Goal: Information Seeking & Learning: Understand process/instructions

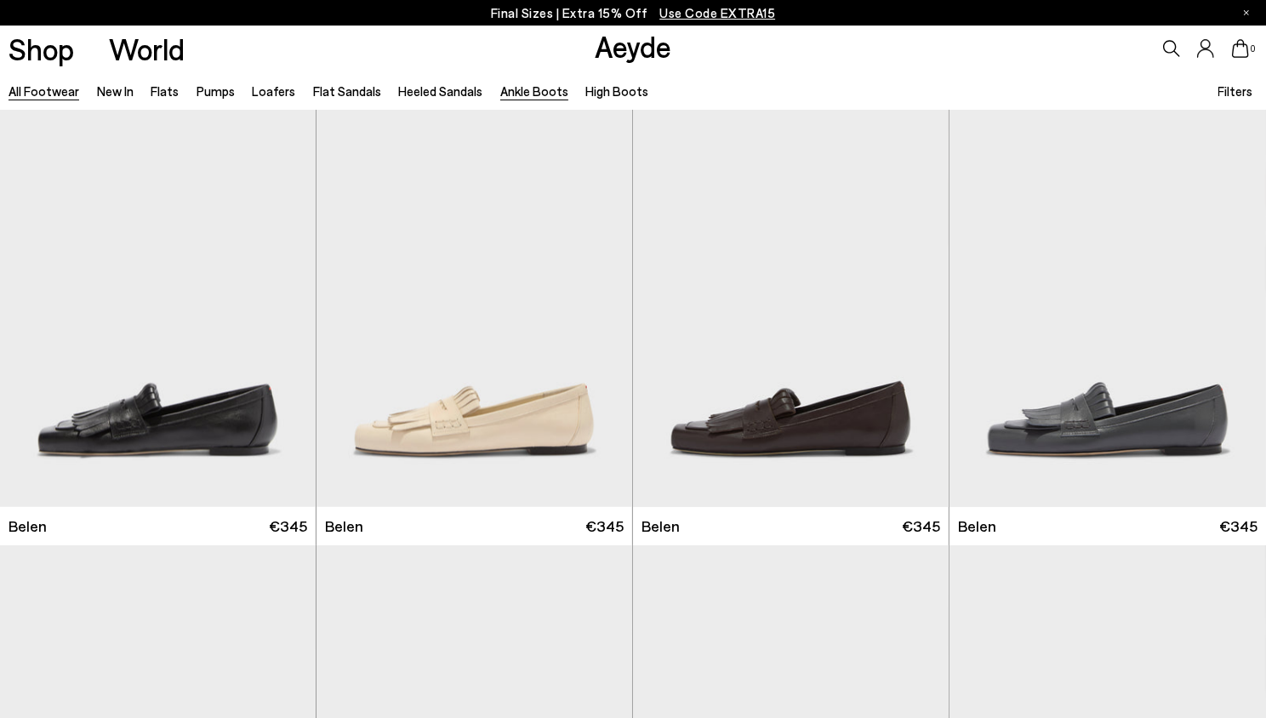
click at [511, 94] on link "Ankle Boots" at bounding box center [534, 90] width 68 height 15
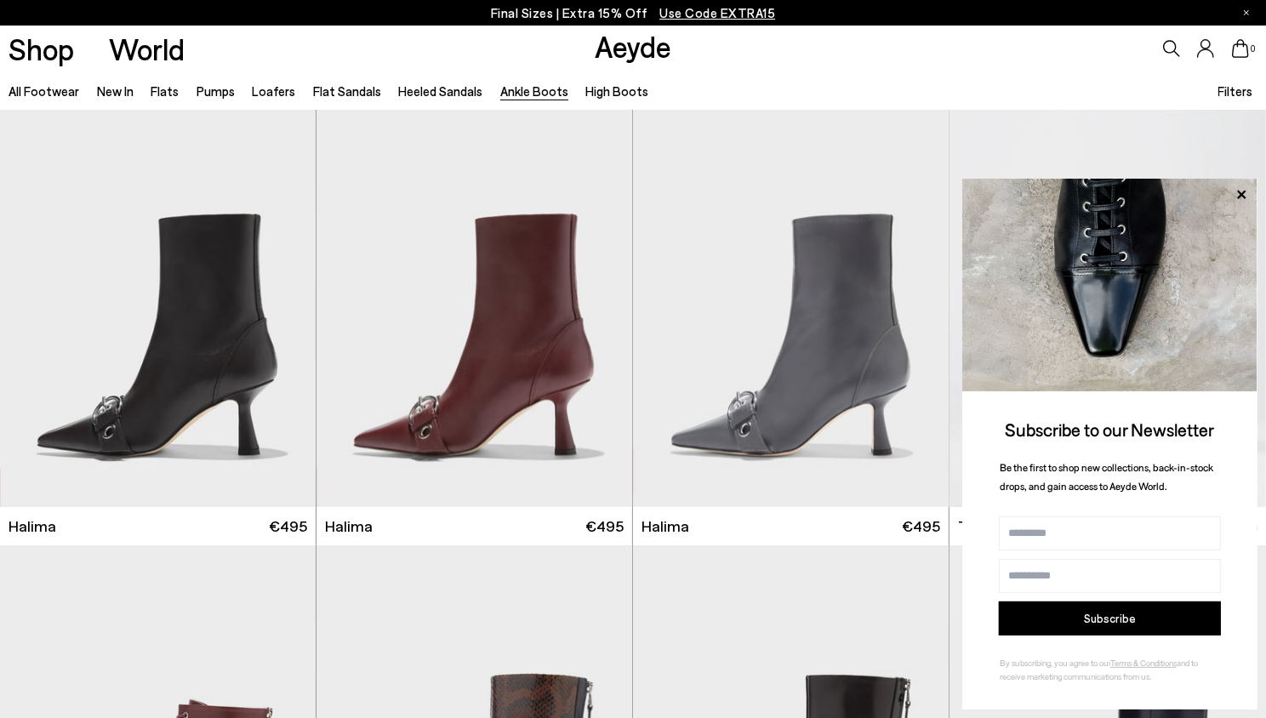
click at [591, 8] on p "Final Sizes | Extra 15% Off Use Code EXTRA15" at bounding box center [633, 13] width 285 height 21
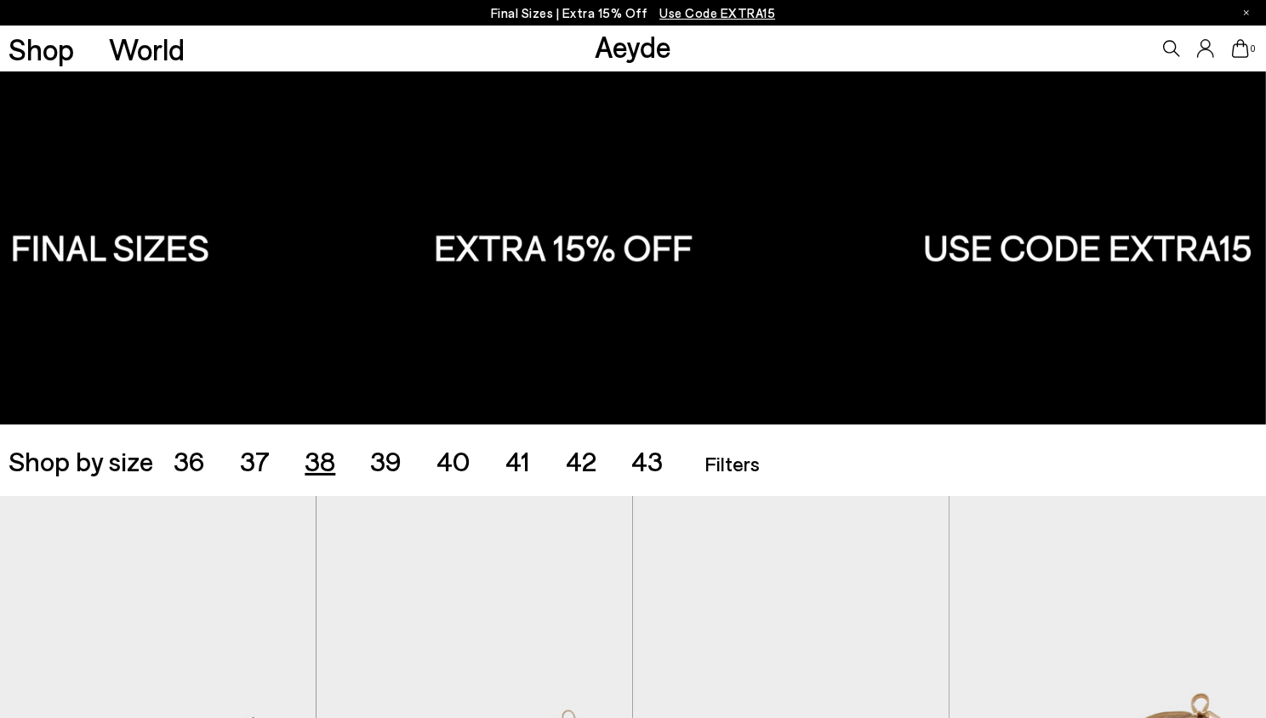
click at [325, 456] on span "38" at bounding box center [320, 460] width 31 height 32
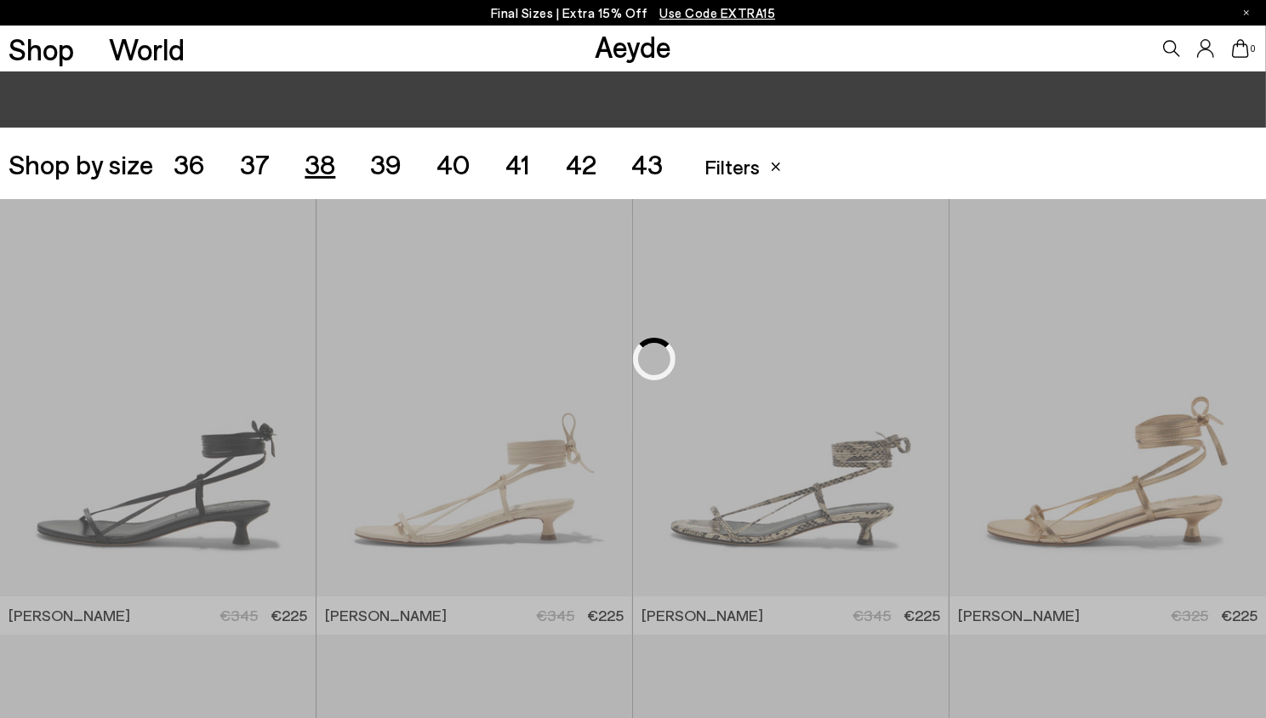
scroll to position [352, 0]
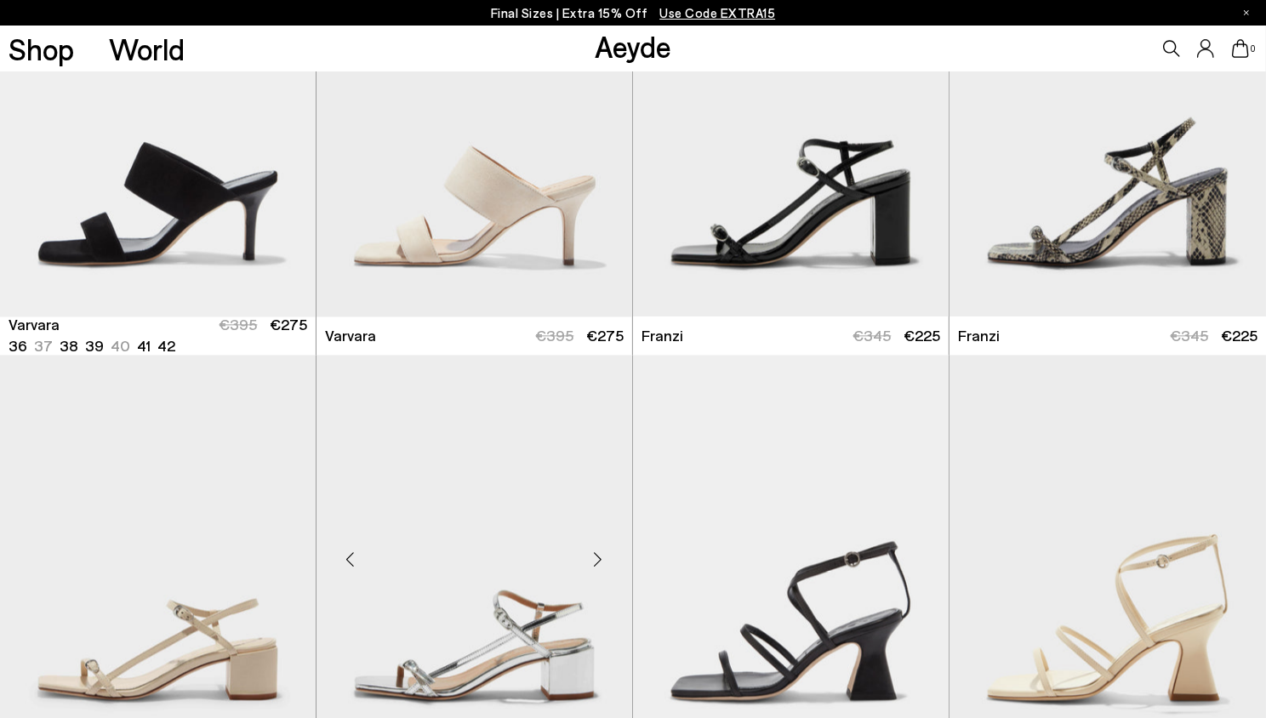
scroll to position [3185, 0]
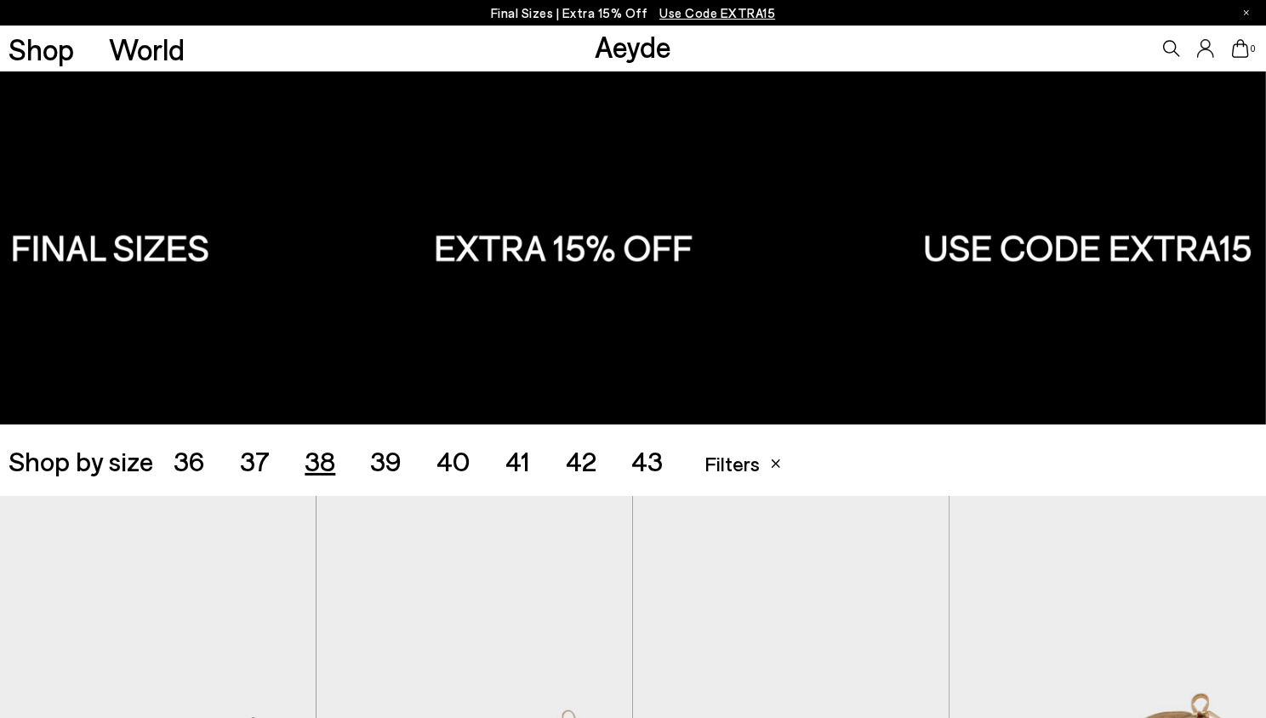
click at [257, 460] on span "37" at bounding box center [255, 460] width 30 height 32
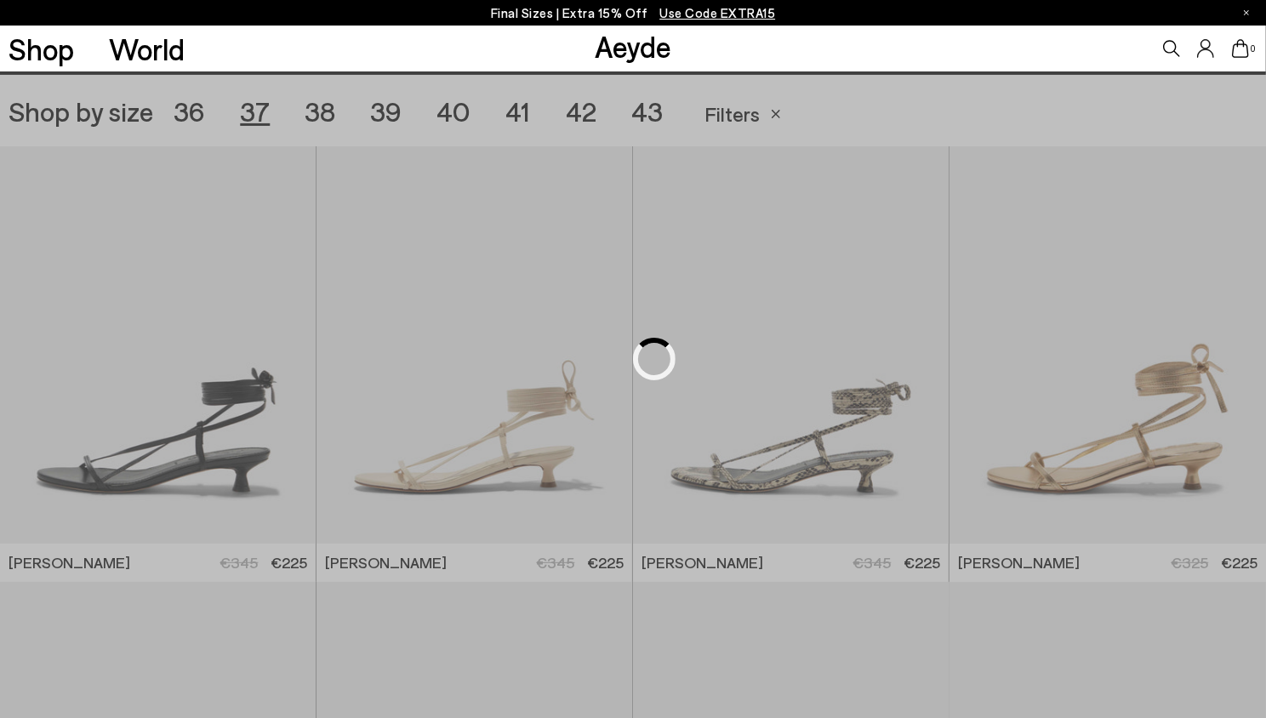
scroll to position [352, 0]
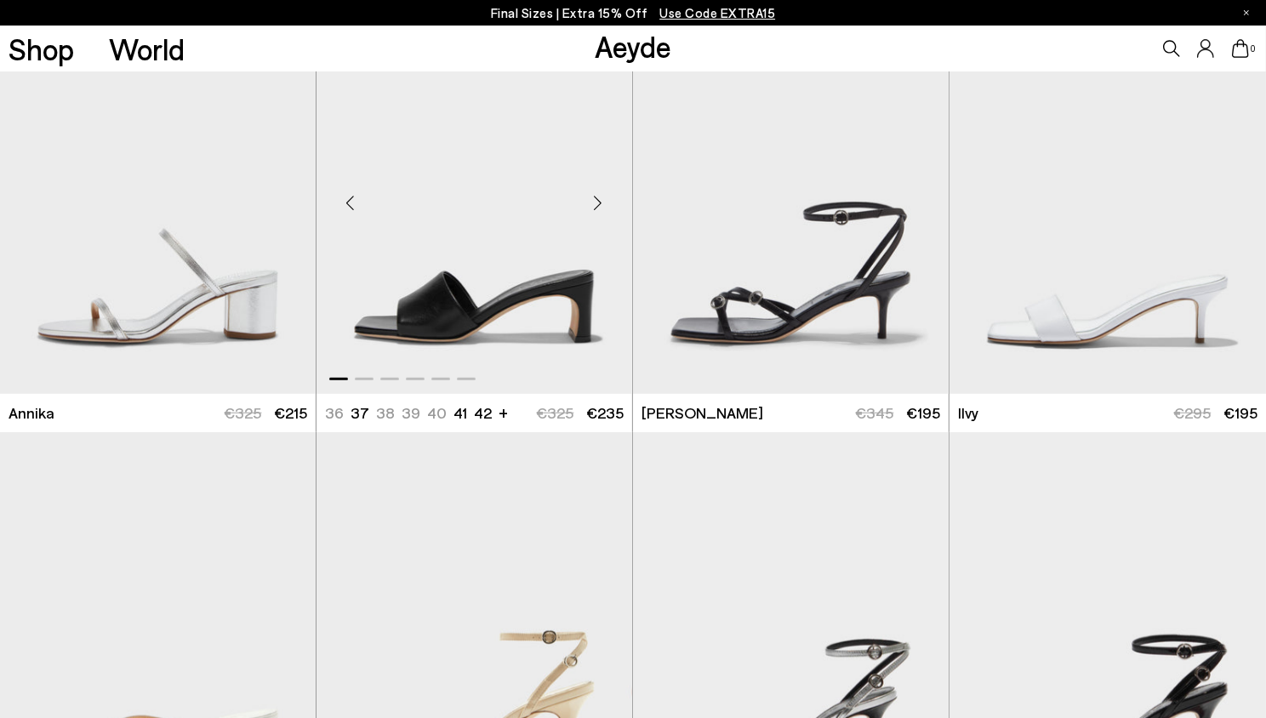
scroll to position [938, 0]
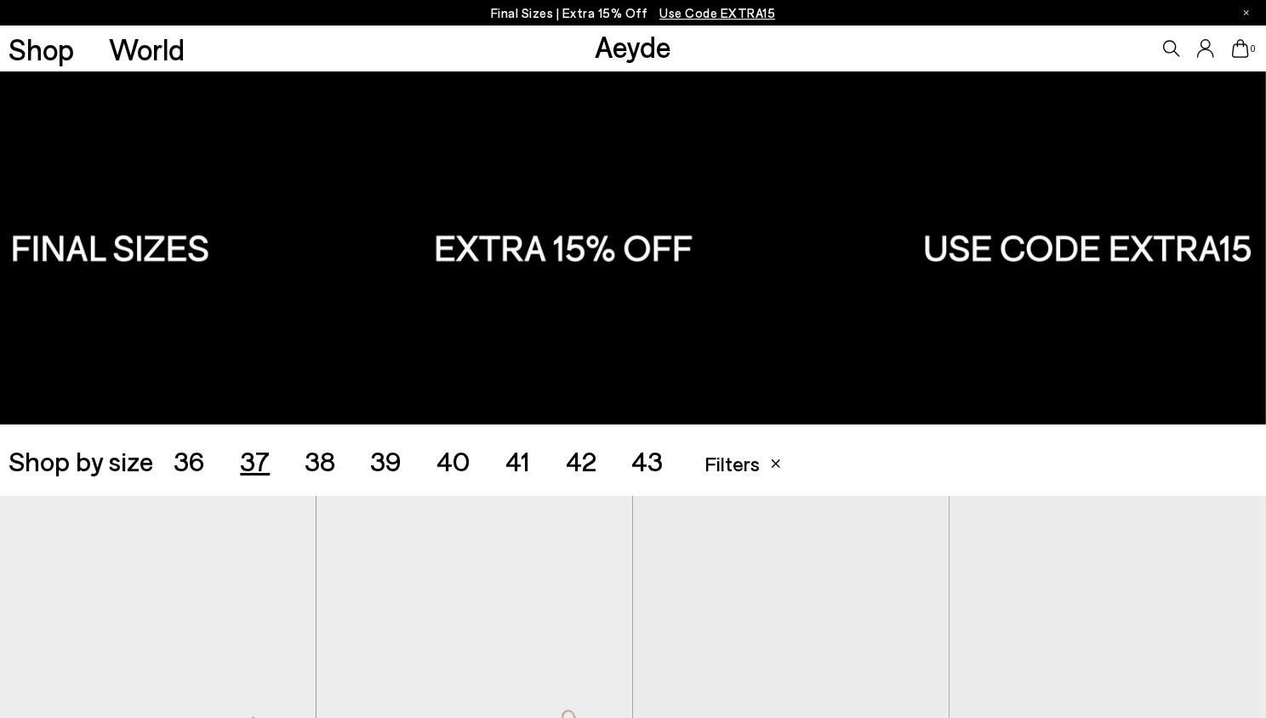
click at [309, 454] on span "38" at bounding box center [320, 460] width 31 height 32
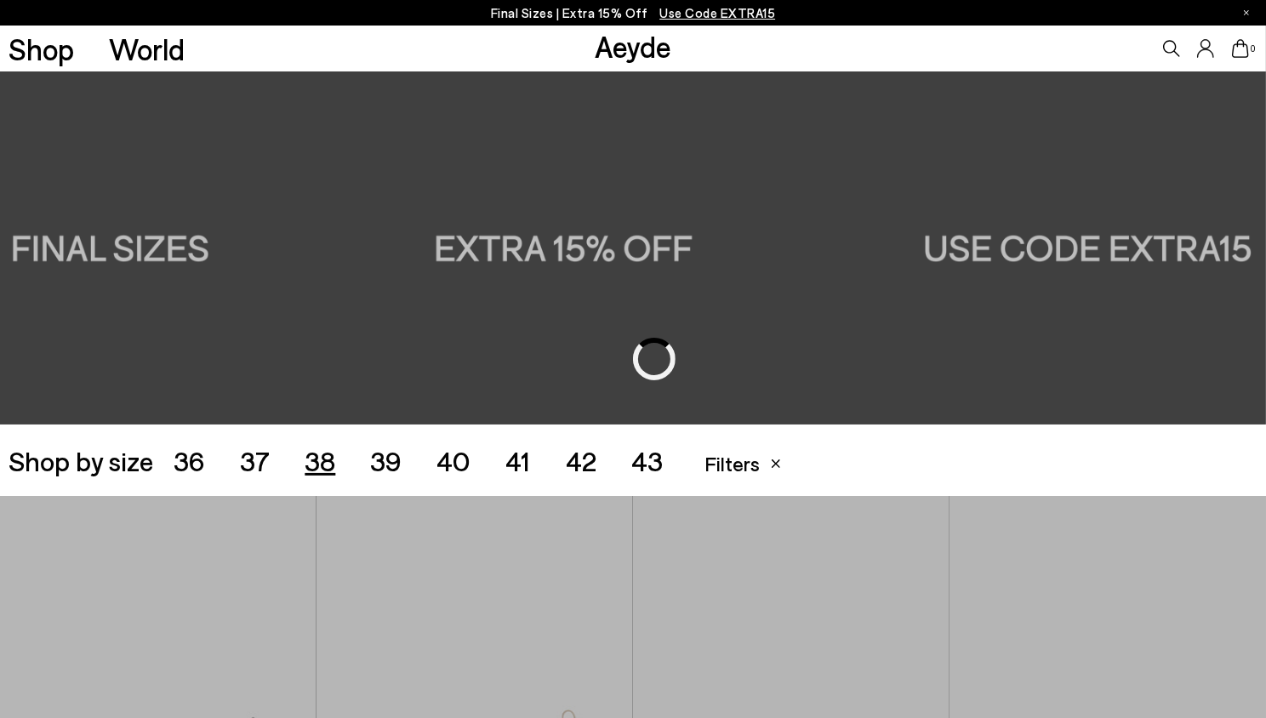
scroll to position [352, 0]
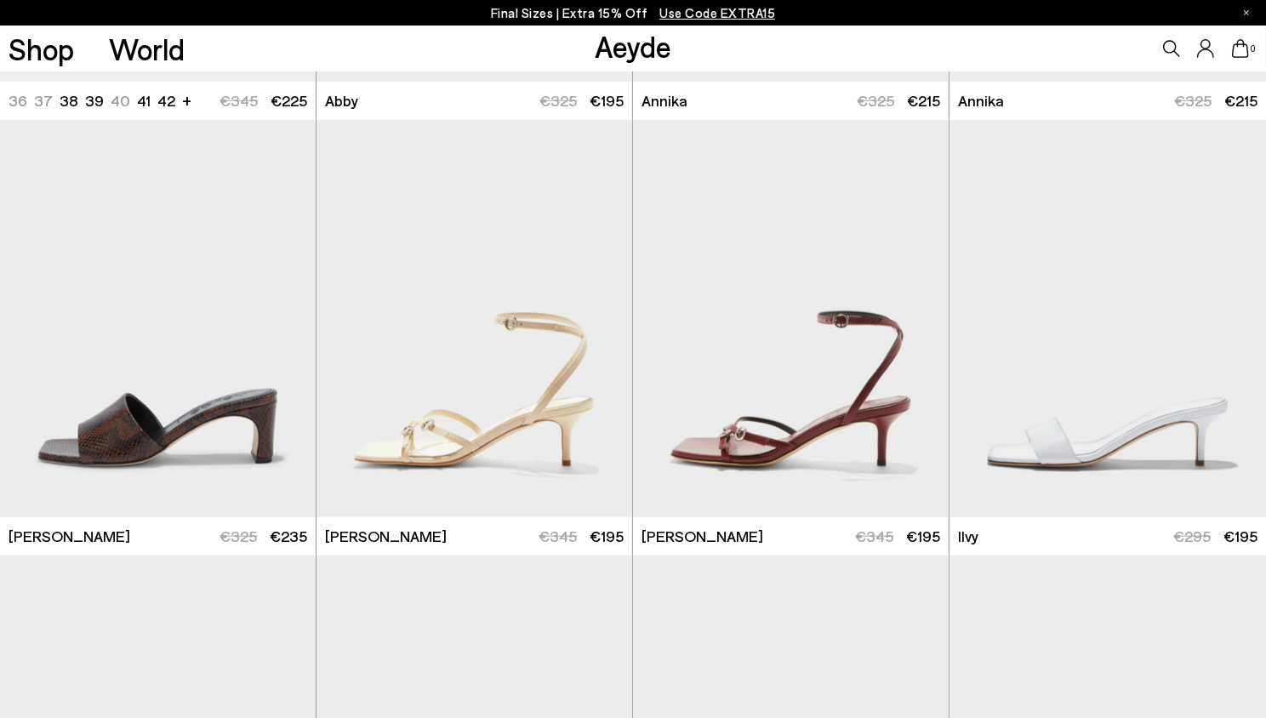
scroll to position [1305, 0]
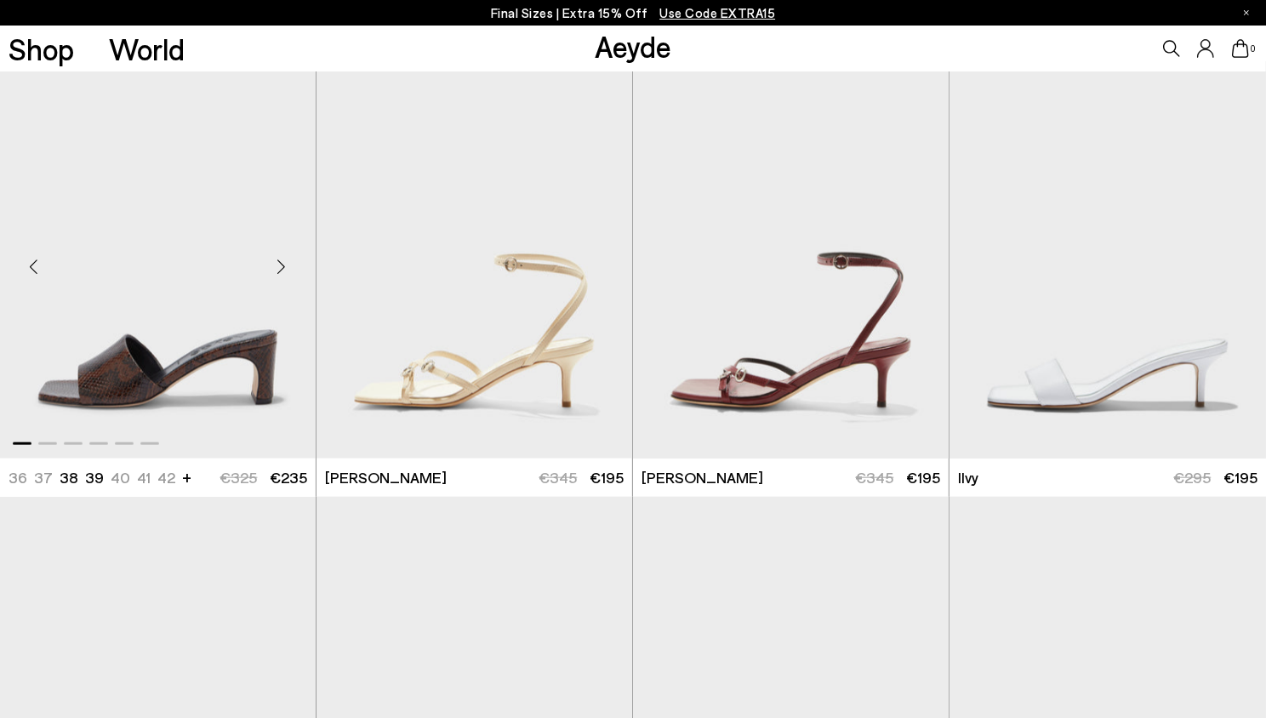
click at [237, 356] on img "1 / 6" at bounding box center [158, 259] width 316 height 396
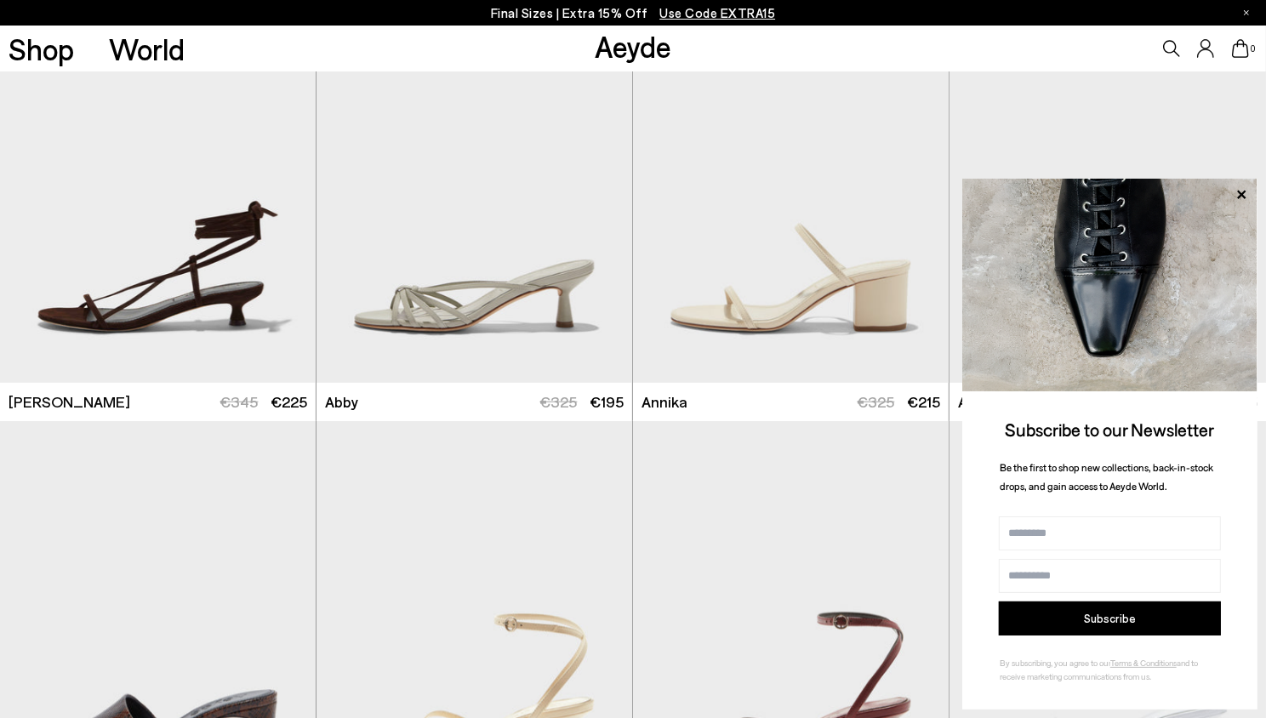
scroll to position [1059, 0]
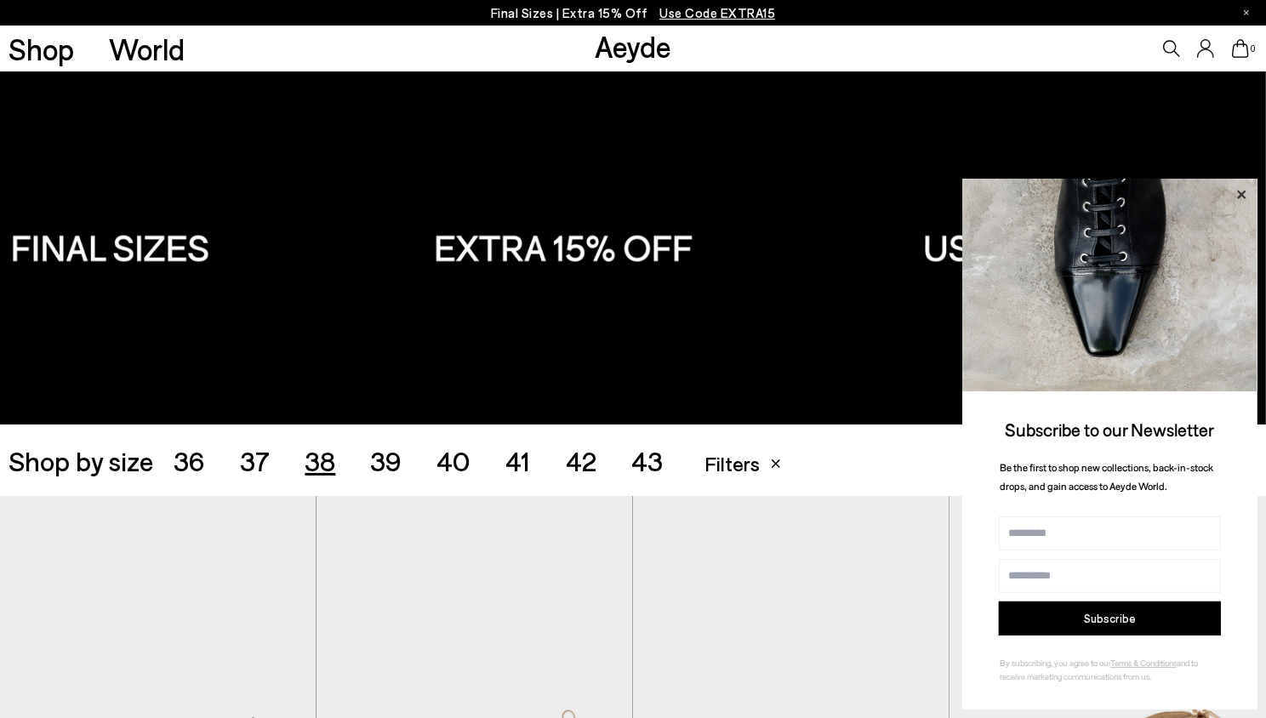
click at [1241, 190] on icon at bounding box center [1241, 194] width 9 height 9
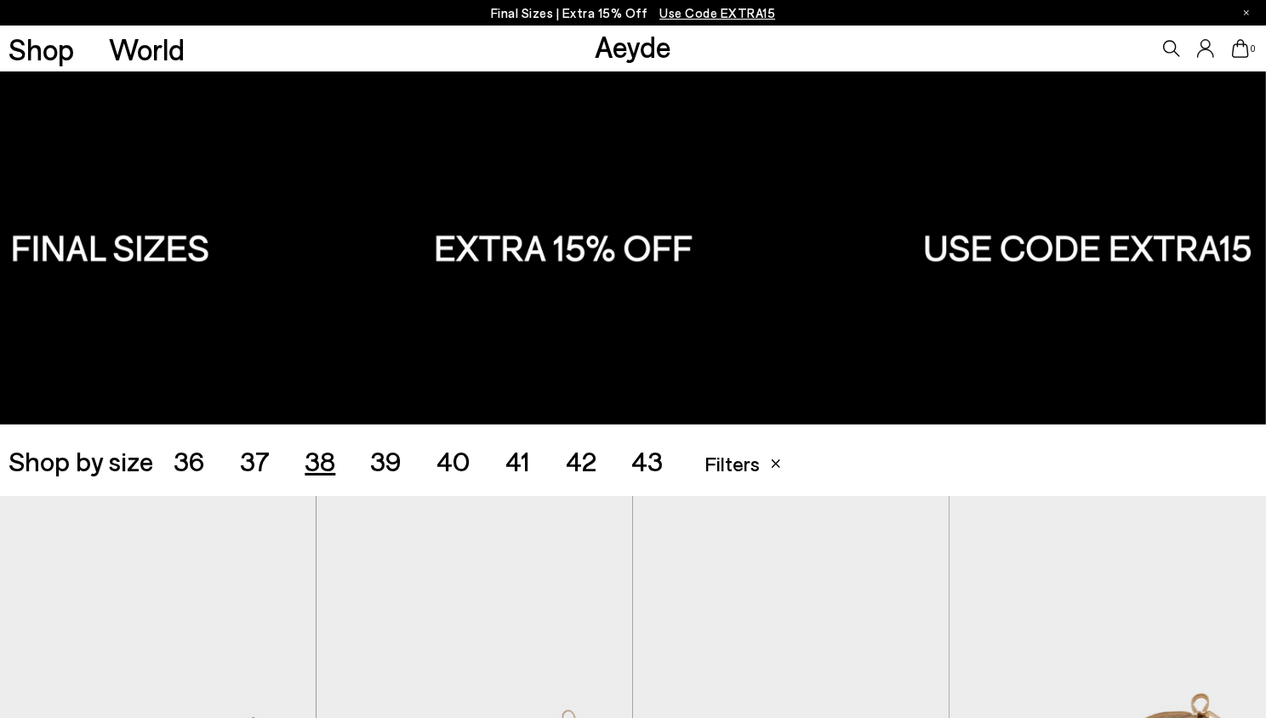
click at [257, 464] on span "37" at bounding box center [255, 460] width 30 height 32
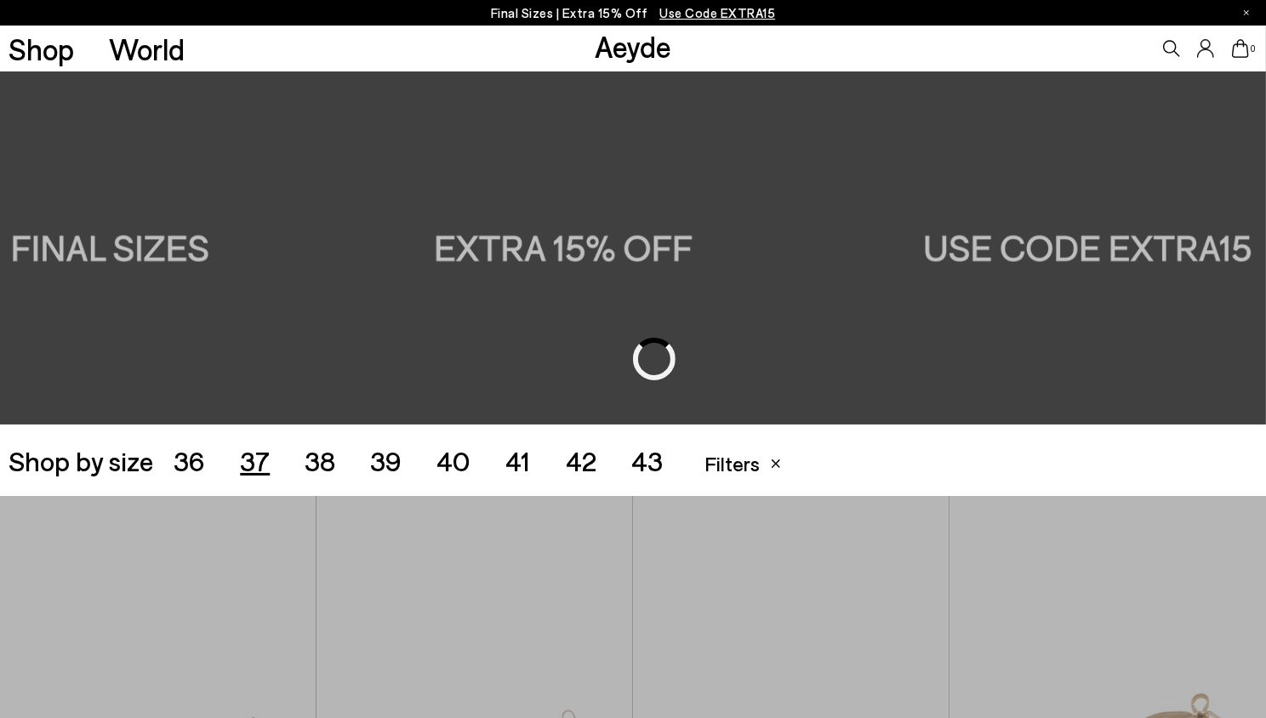
scroll to position [352, 0]
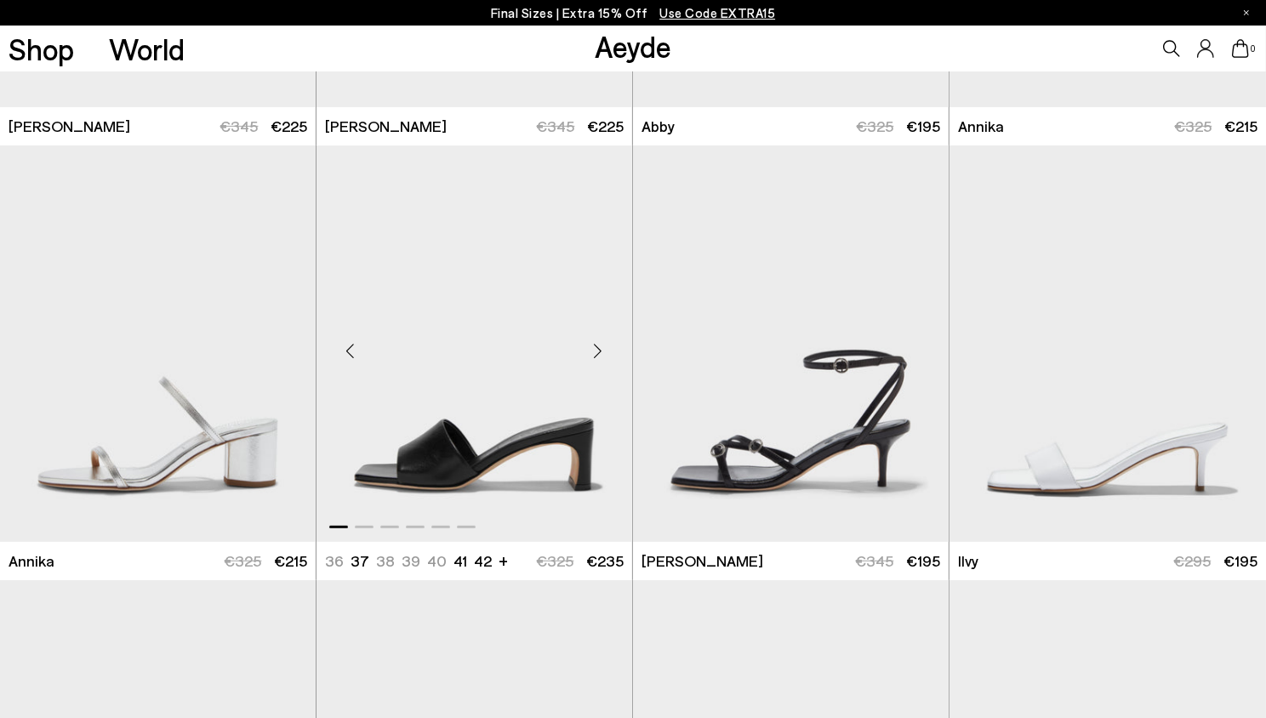
scroll to position [796, 0]
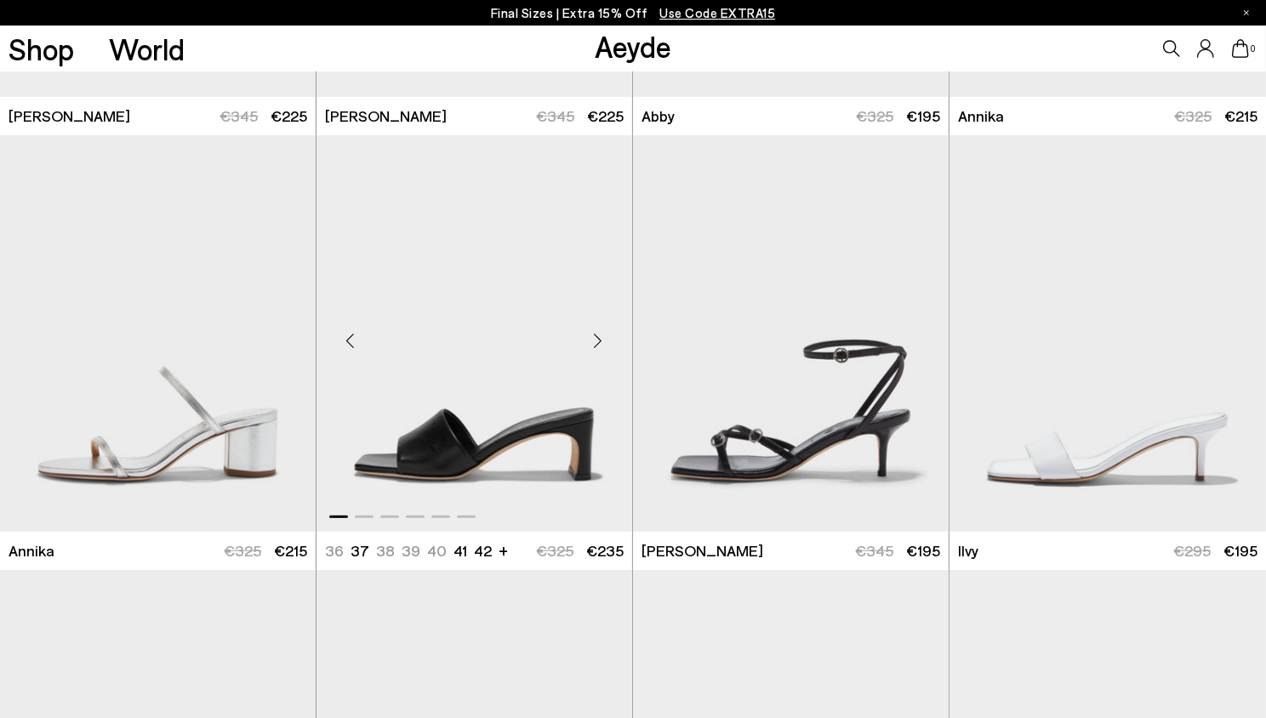
click at [550, 448] on img "1 / 6" at bounding box center [475, 333] width 316 height 396
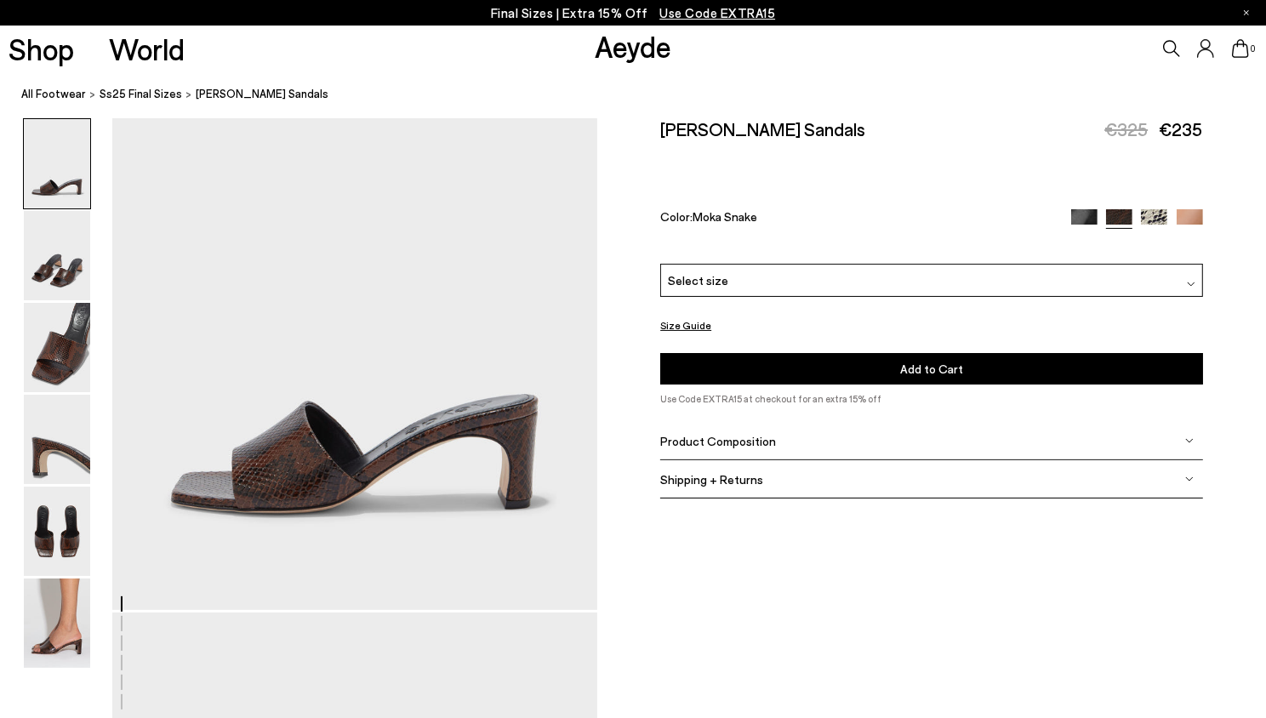
scroll to position [162, 0]
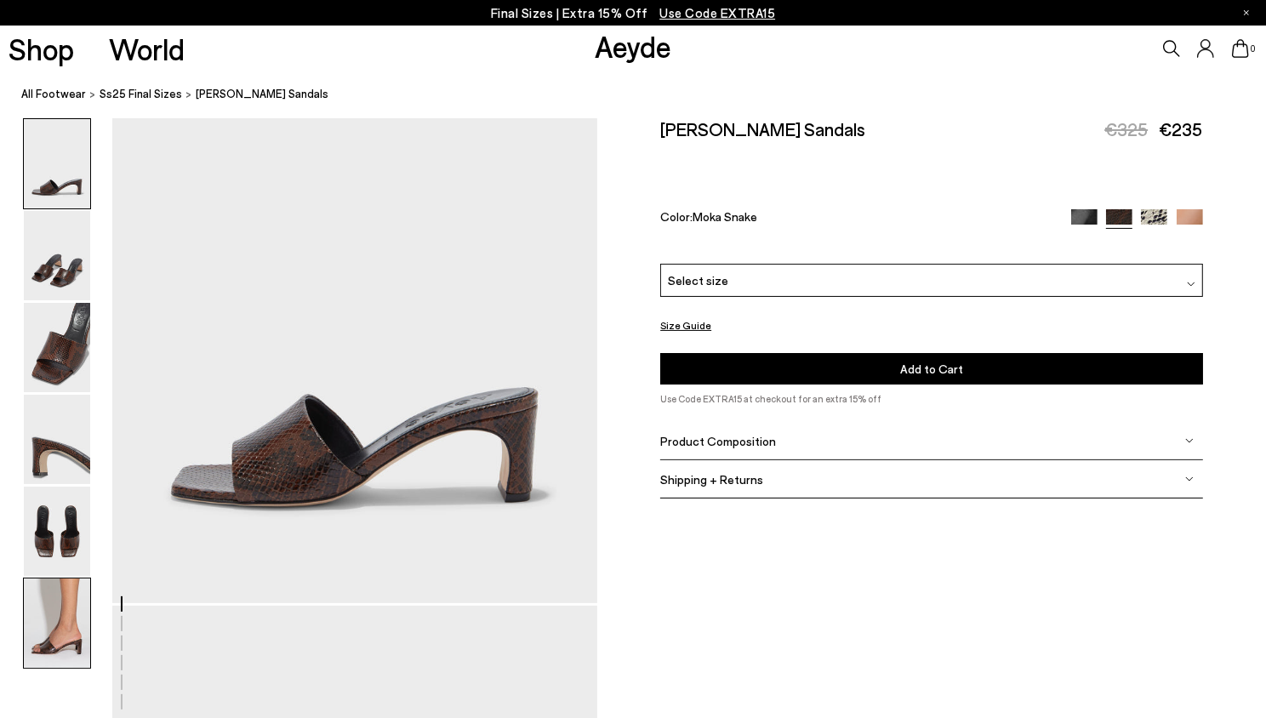
click at [50, 633] on img at bounding box center [57, 623] width 66 height 89
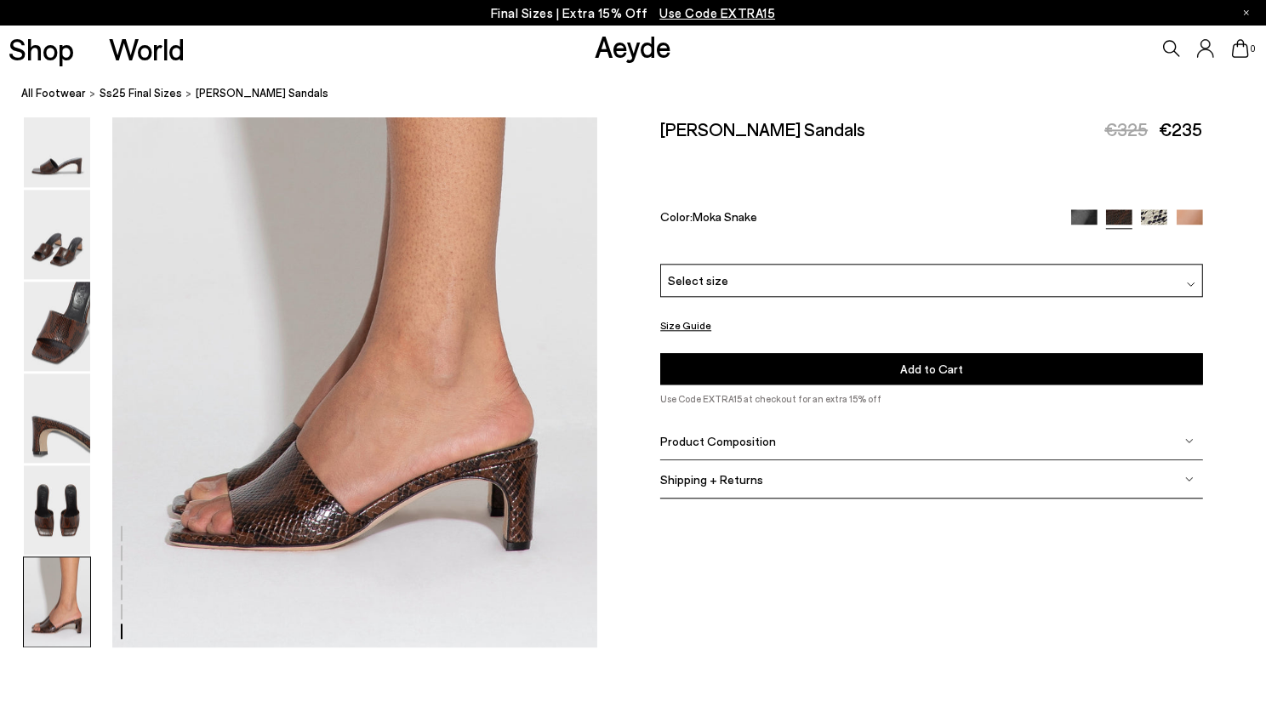
click at [694, 315] on button "Size Guide" at bounding box center [685, 325] width 51 height 21
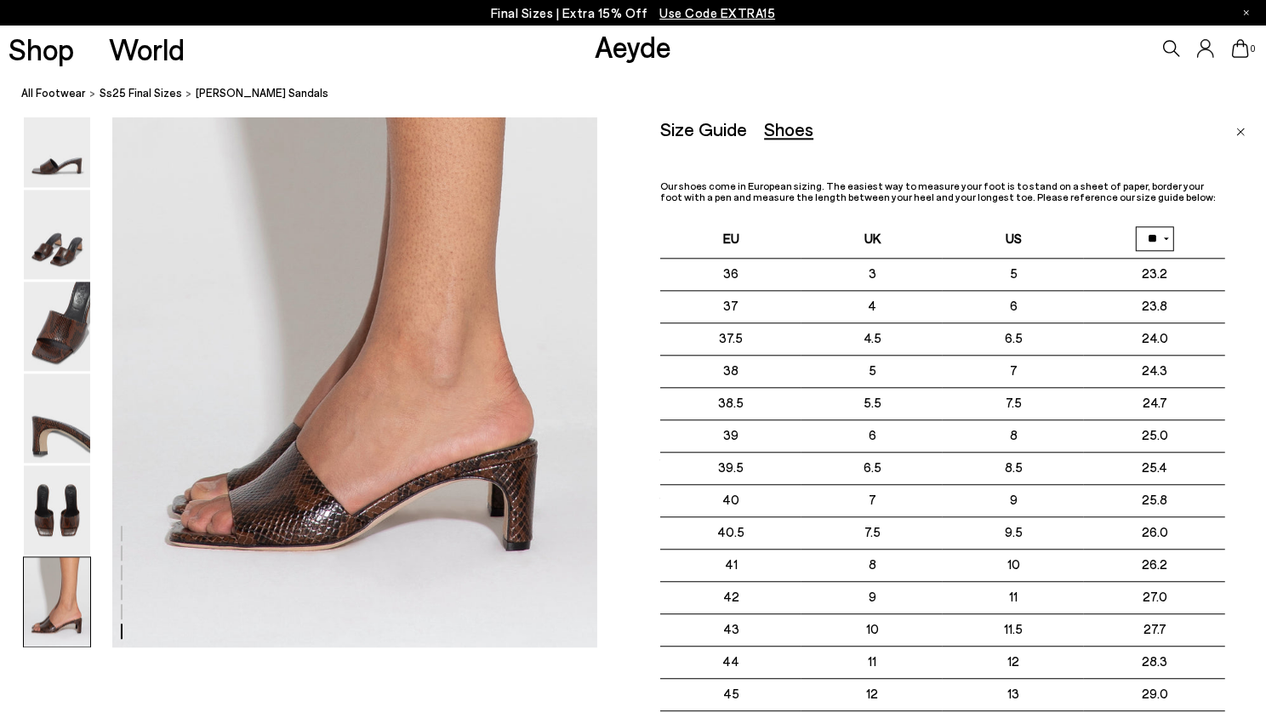
click at [1047, 162] on div "Size Guide Shoes Belt Our shoes come in European sizing. The easiest way to mea…" at bounding box center [942, 456] width 565 height 676
click at [48, 338] on img at bounding box center [57, 326] width 66 height 89
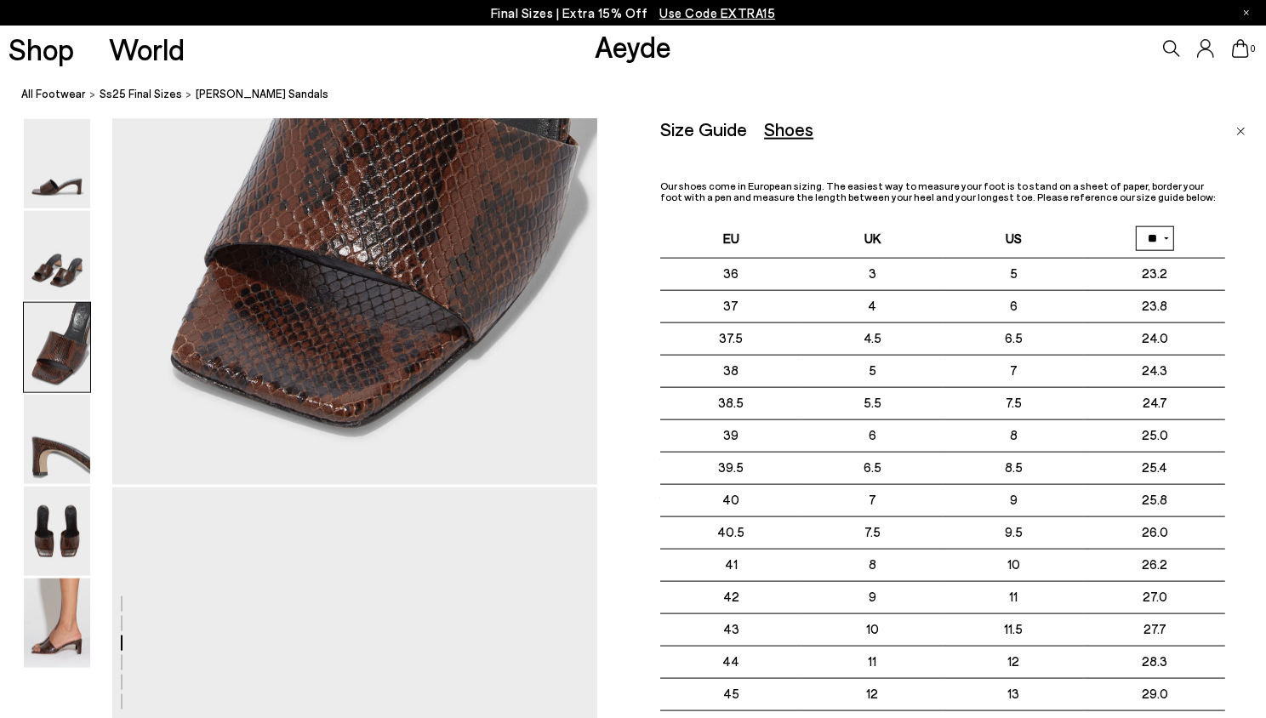
scroll to position [1298, 0]
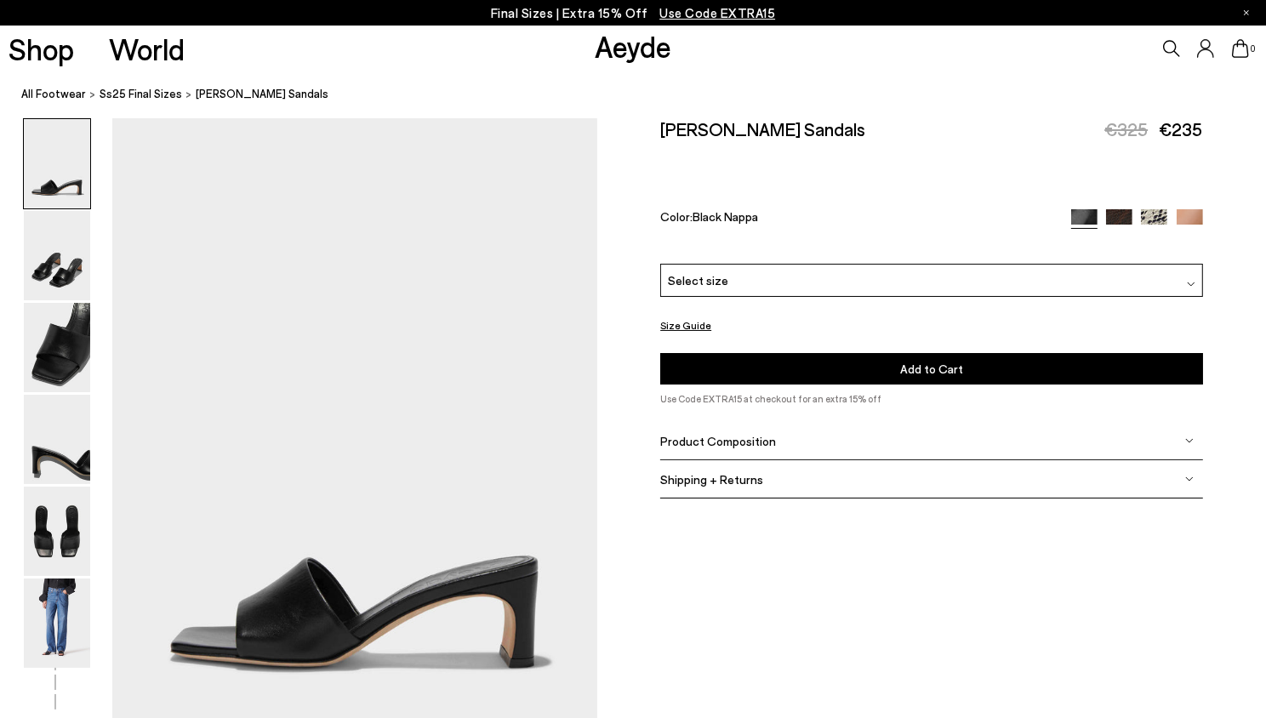
click at [687, 315] on button "Size Guide" at bounding box center [685, 325] width 51 height 21
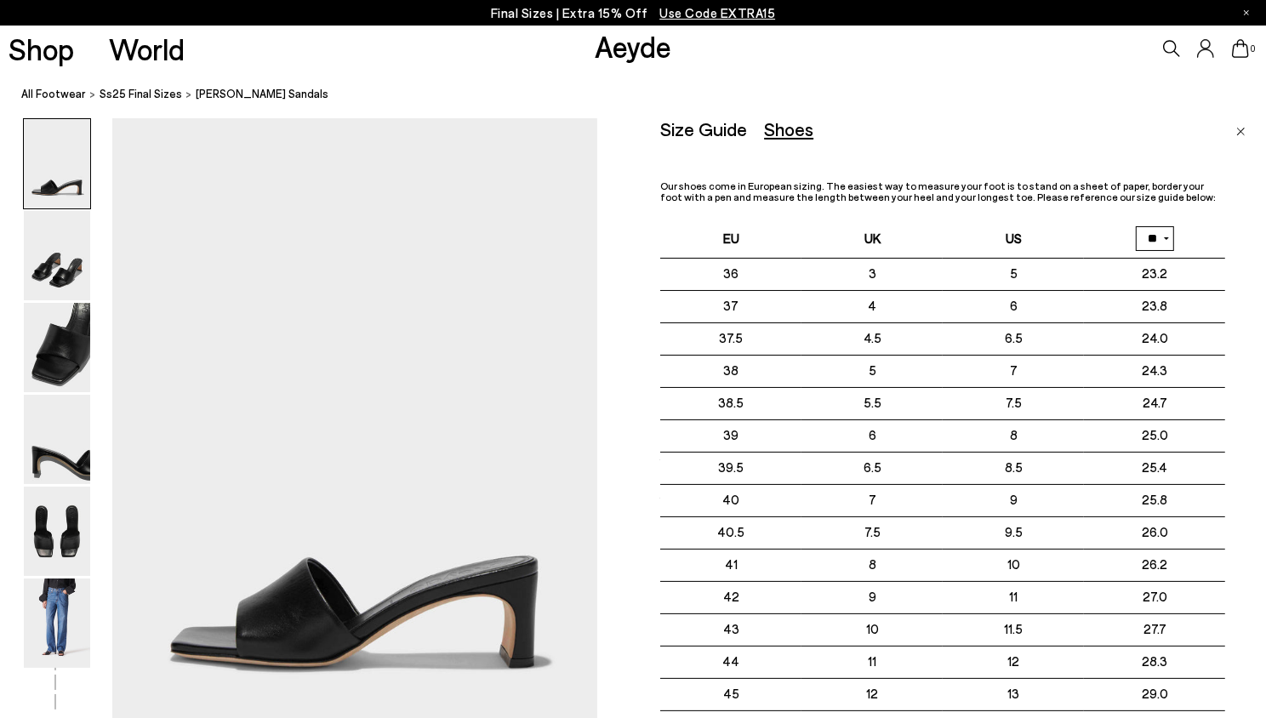
click at [967, 150] on div "Size Guide Shoes Belt Our shoes come in European sizing. The easiest way to mea…" at bounding box center [942, 456] width 565 height 676
click at [29, 626] on img at bounding box center [57, 623] width 66 height 89
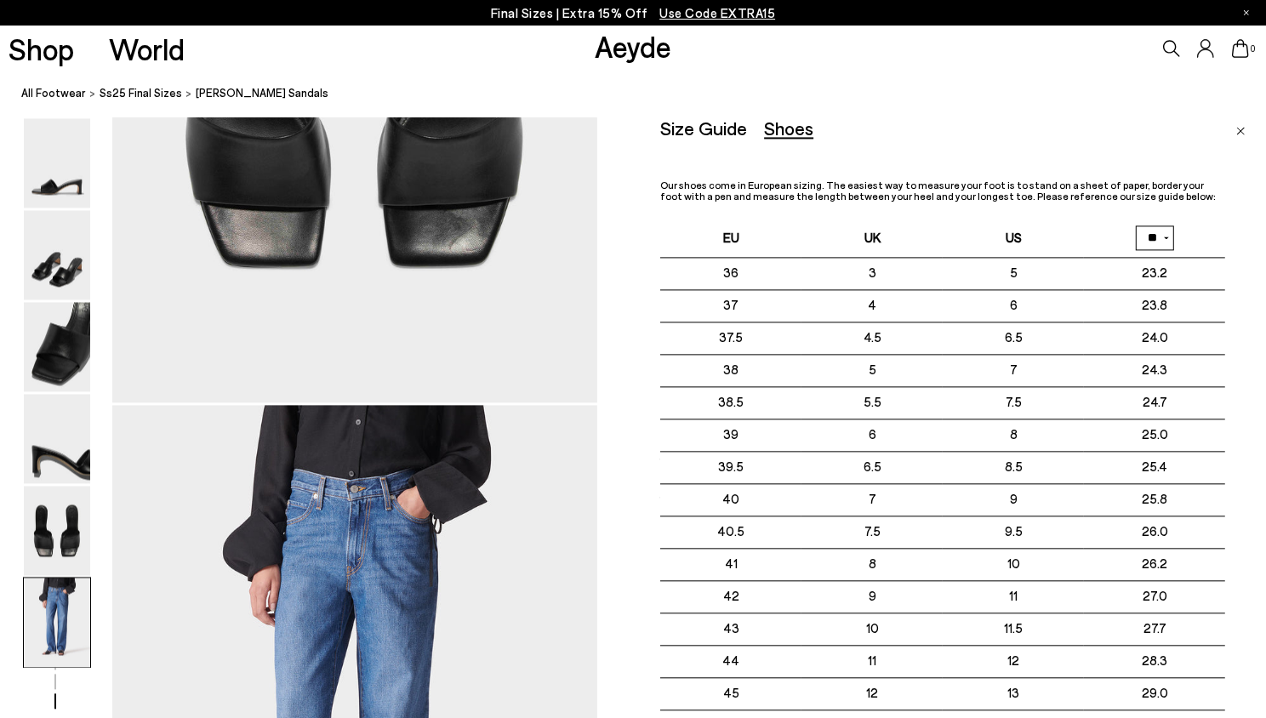
scroll to position [3362, 0]
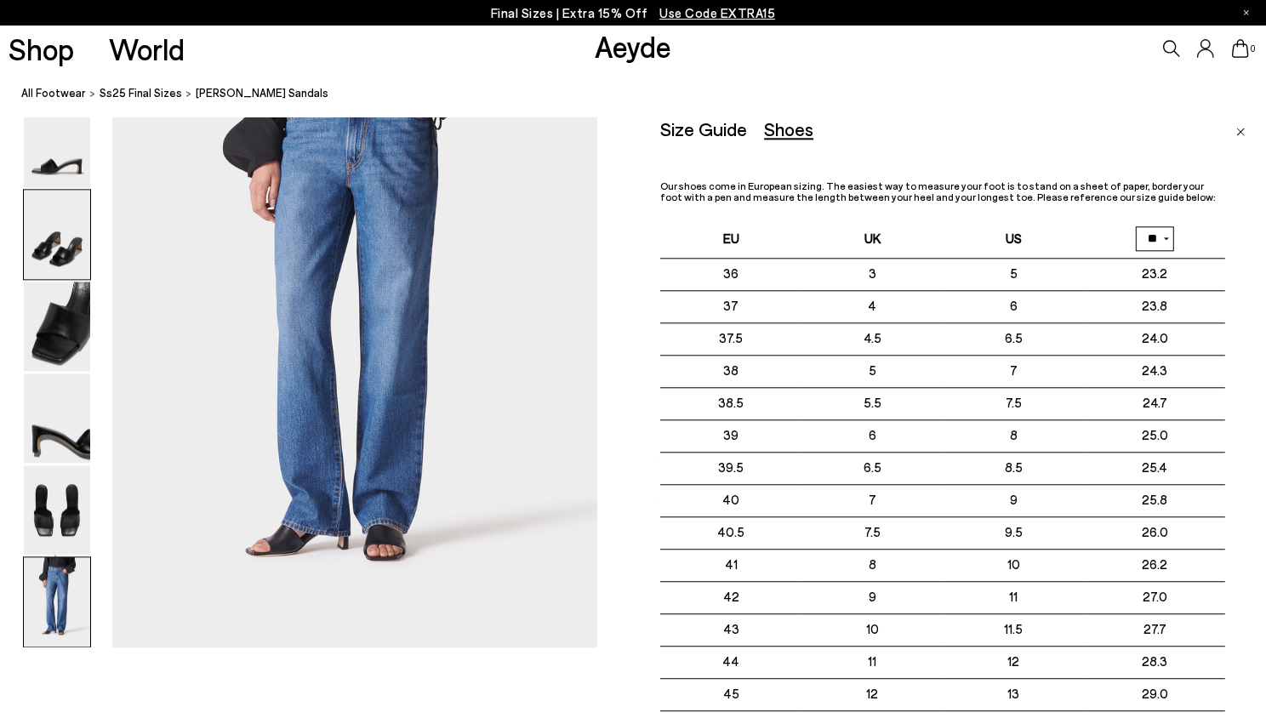
click at [67, 258] on img at bounding box center [57, 234] width 66 height 89
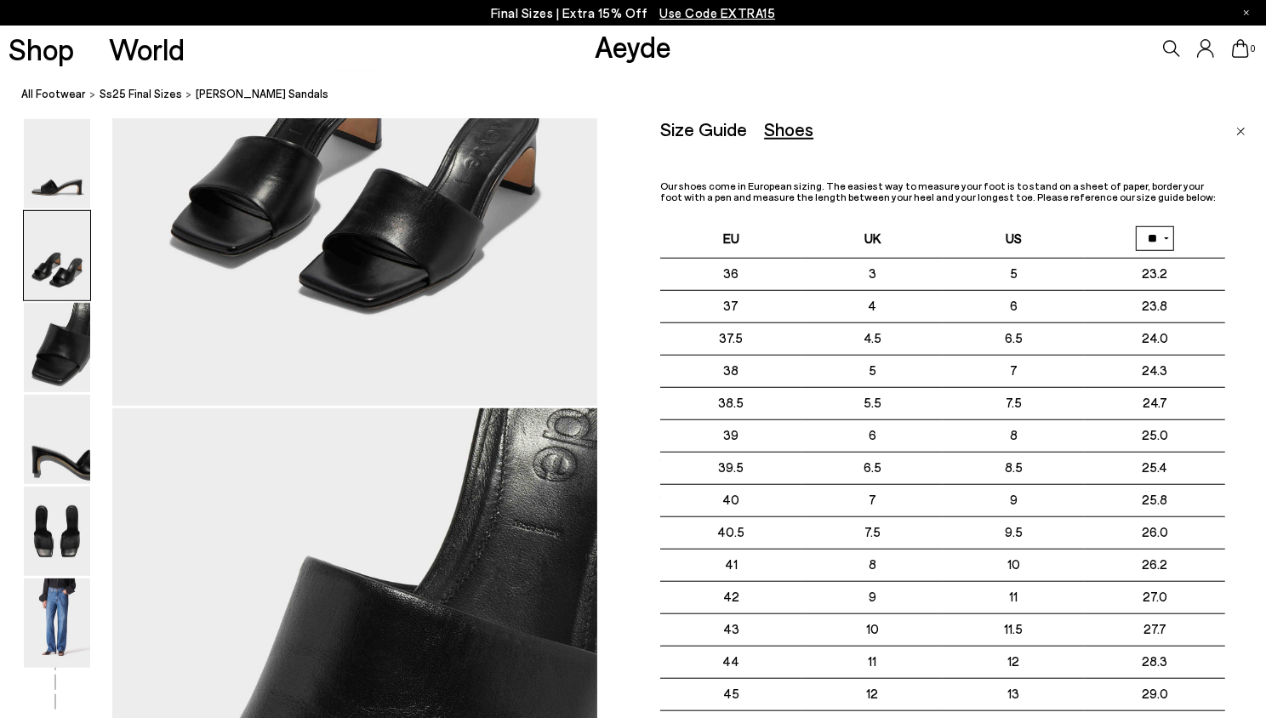
scroll to position [648, 0]
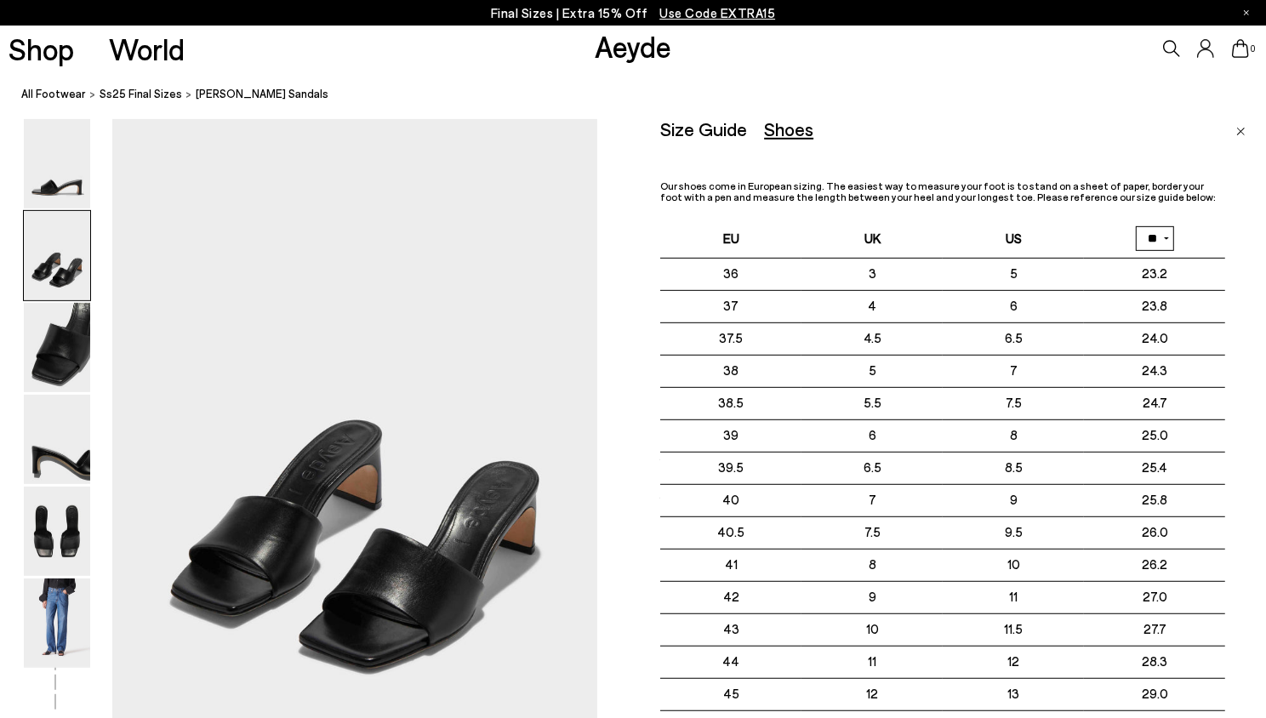
click at [1246, 127] on div "Size Guide Shoes Belt Our shoes come in European sizing. The easiest way to mea…" at bounding box center [963, 477] width 606 height 718
click at [638, 63] on link "Aeyde" at bounding box center [633, 46] width 77 height 36
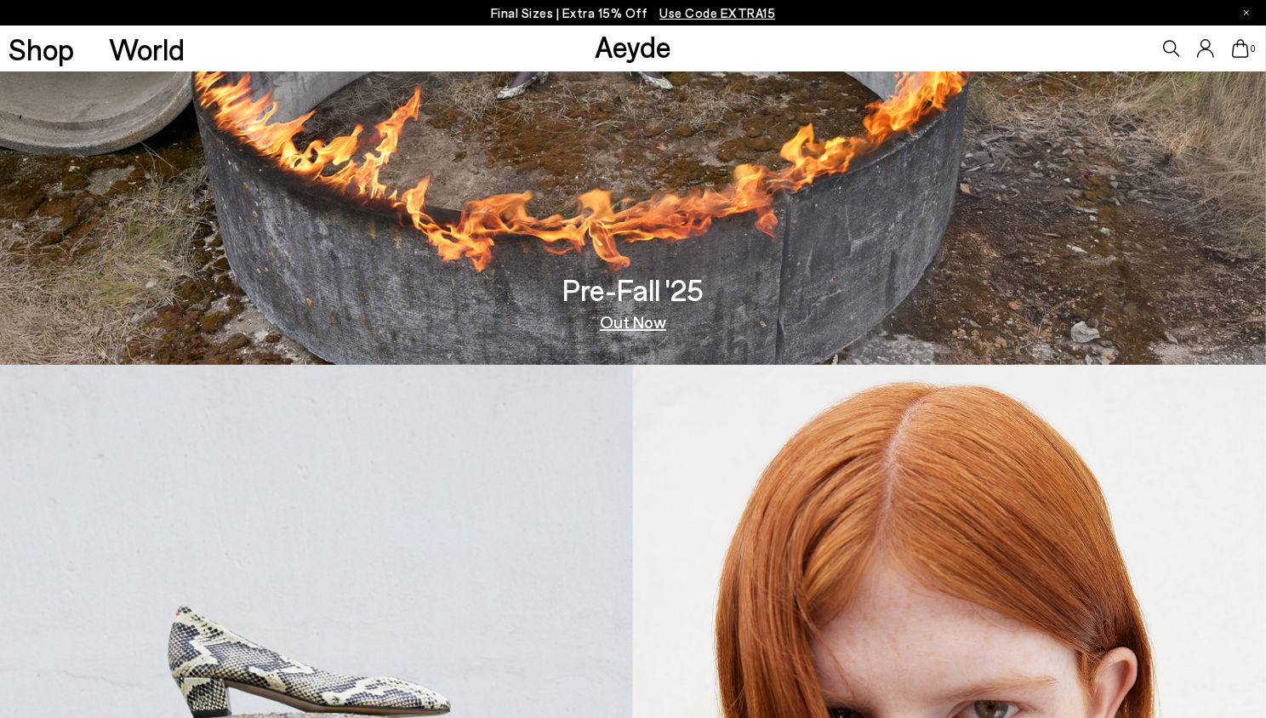
scroll to position [369, 0]
